Goal: Register for event/course

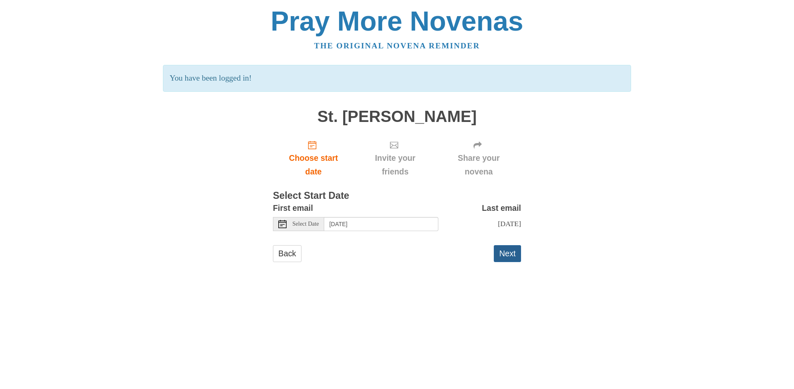
click at [510, 251] on button "Next" at bounding box center [507, 253] width 27 height 17
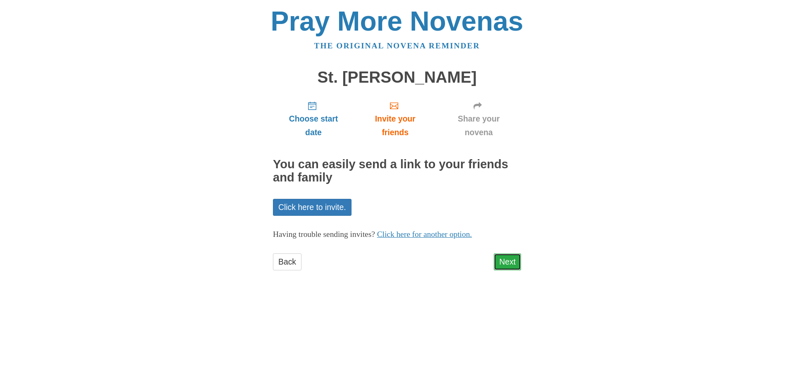
click at [506, 261] on link "Next" at bounding box center [507, 262] width 27 height 17
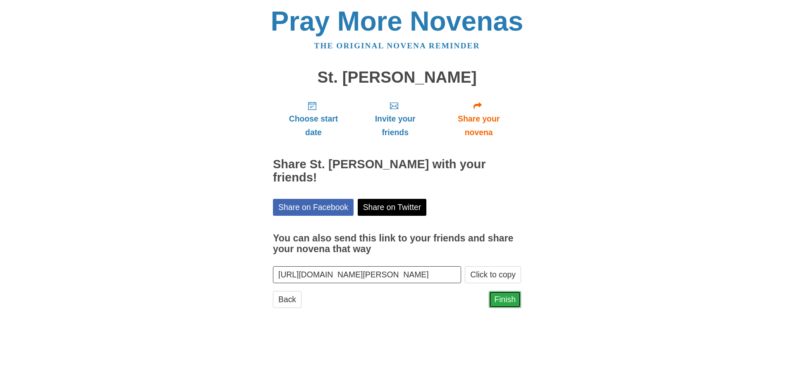
click at [511, 296] on link "Finish" at bounding box center [505, 299] width 32 height 17
